Goal: Information Seeking & Learning: Learn about a topic

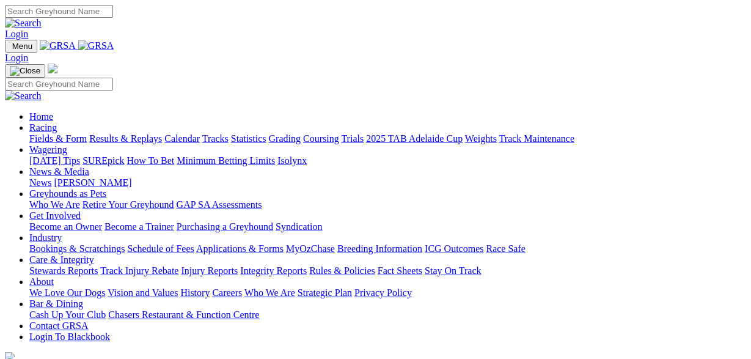
scroll to position [381, 0]
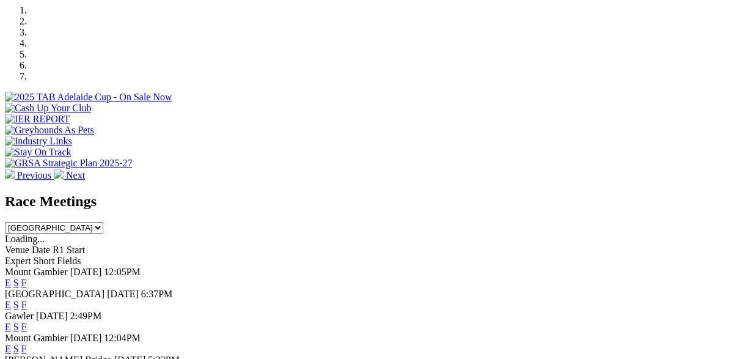
click at [27, 300] on link "F" at bounding box center [24, 305] width 6 height 10
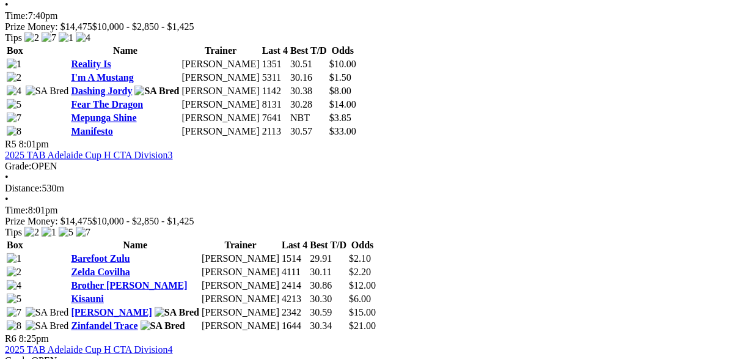
scroll to position [1335, 0]
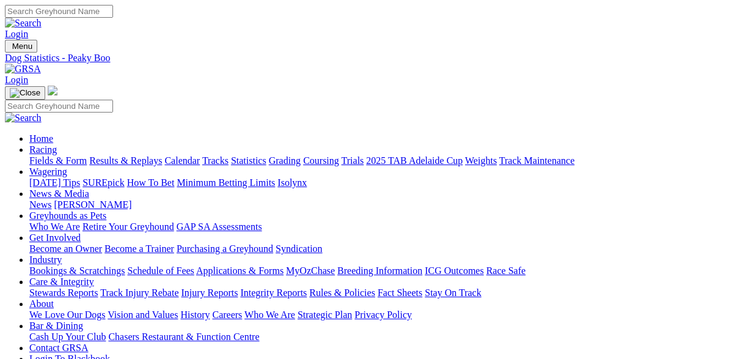
click at [51, 199] on link "News" at bounding box center [40, 204] width 22 height 10
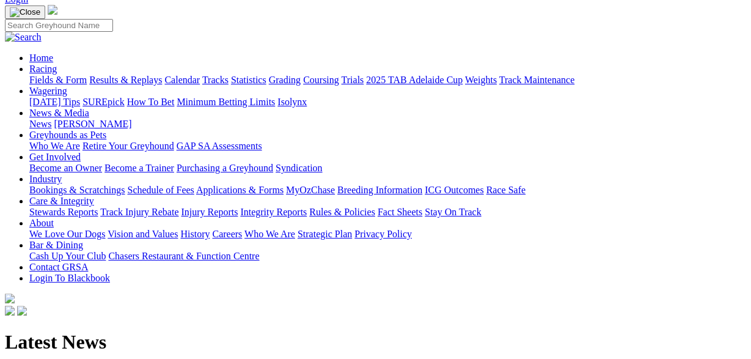
scroll to position [64, 0]
